Goal: Information Seeking & Learning: Learn about a topic

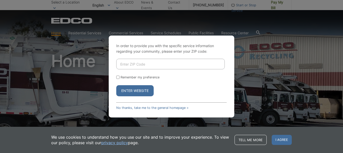
click at [128, 65] on input "Enter ZIP Code" at bounding box center [170, 64] width 109 height 11
type input "92028"
click at [127, 89] on button "Enter Website" at bounding box center [134, 90] width 37 height 11
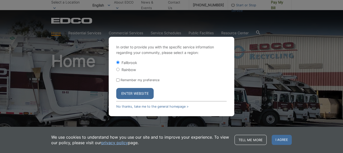
click at [117, 62] on input "Fallbrook" at bounding box center [117, 62] width 3 height 3
click at [131, 93] on button "Enter Website" at bounding box center [134, 93] width 37 height 11
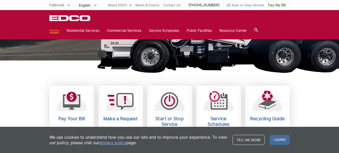
scroll to position [126, 0]
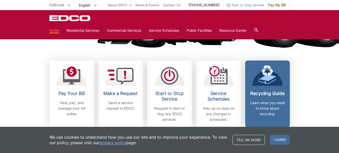
click at [266, 102] on p "Learn what you need to know about recycling." at bounding box center [267, 108] width 37 height 17
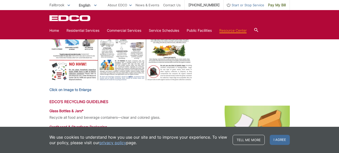
scroll to position [276, 0]
